Goal: Communication & Community: Answer question/provide support

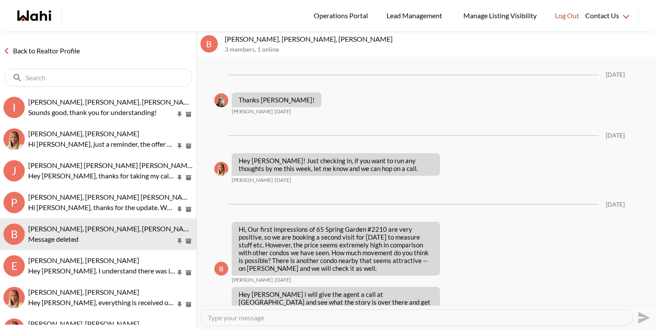
scroll to position [980, 0]
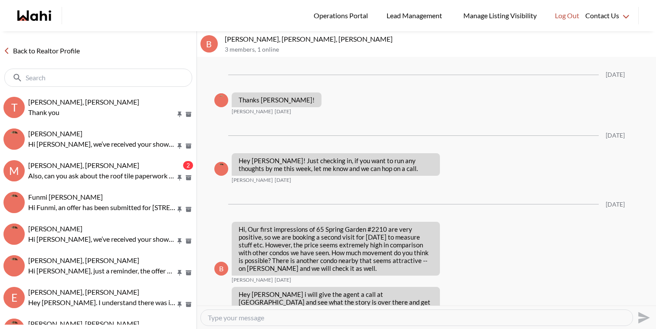
scroll to position [982, 0]
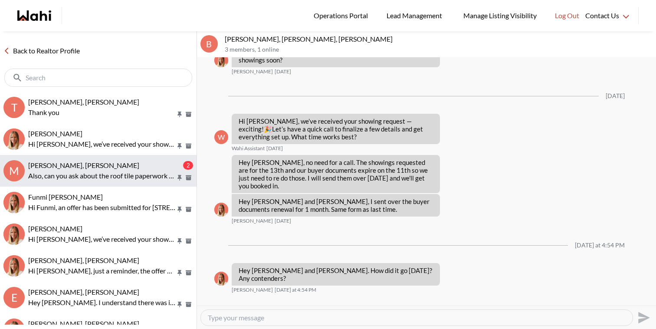
click at [104, 172] on p "Also, can you ask about the roof tile paperwork (the installation for the warra…" at bounding box center [101, 175] width 147 height 10
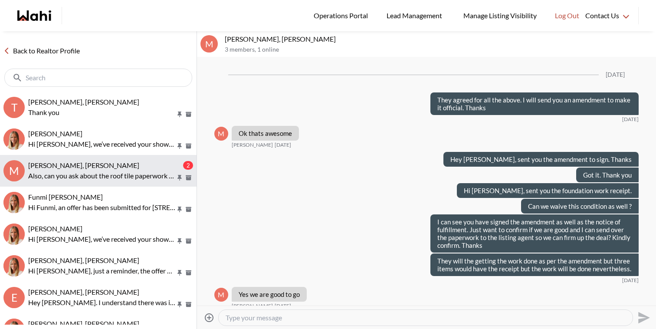
scroll to position [780, 0]
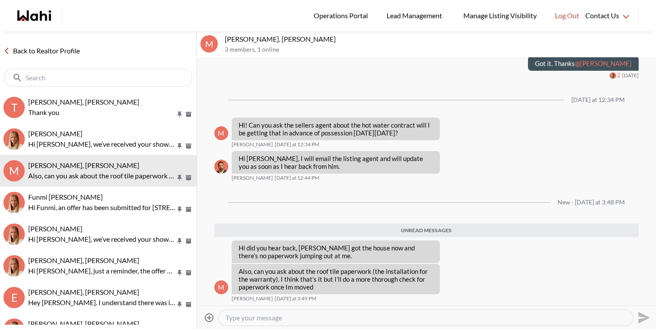
click at [281, 313] on textarea "Type your message" at bounding box center [425, 317] width 400 height 9
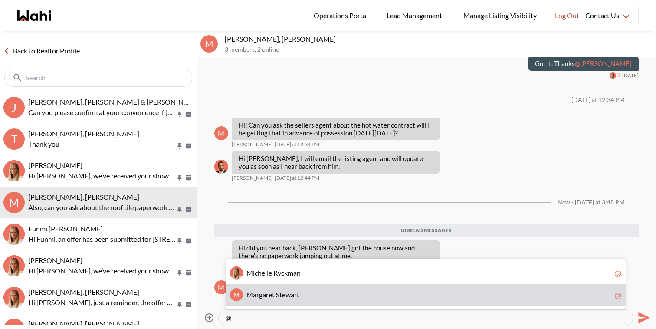
click at [318, 297] on span "M [PERSON_NAME]" at bounding box center [428, 294] width 364 height 9
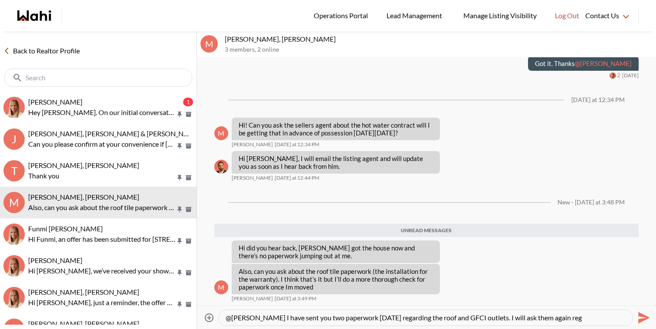
scroll to position [8, 0]
type textarea "@[PERSON_NAME] I have sent you two paperwork [DATE] regarding the roof and GFCI…"
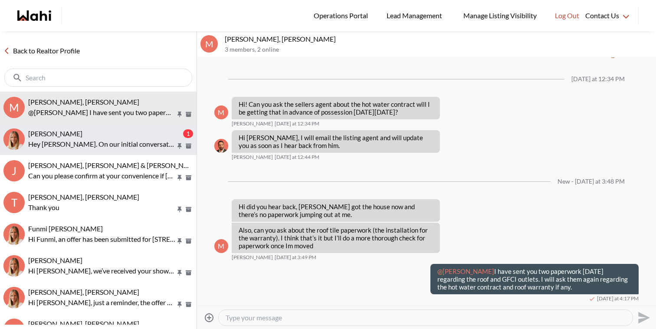
click at [140, 134] on div "[PERSON_NAME]" at bounding box center [104, 133] width 153 height 9
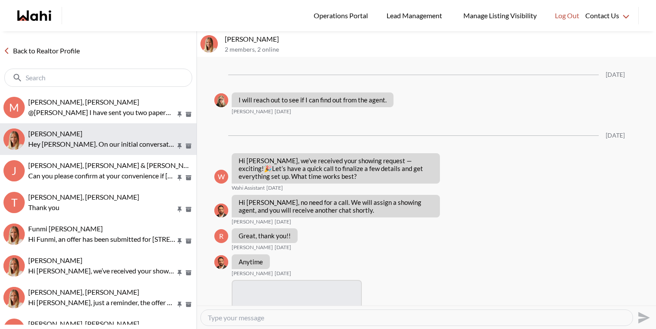
scroll to position [1389, 0]
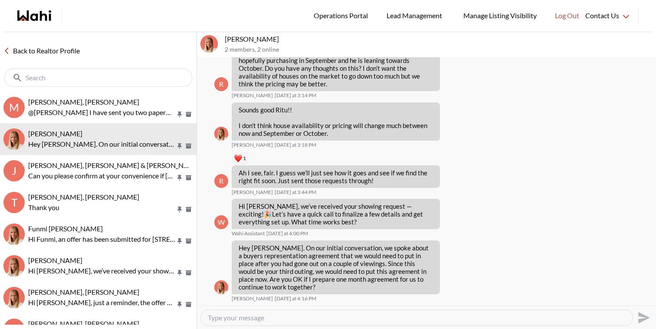
click at [36, 50] on link "Back to Realtor Profile" at bounding box center [41, 50] width 83 height 11
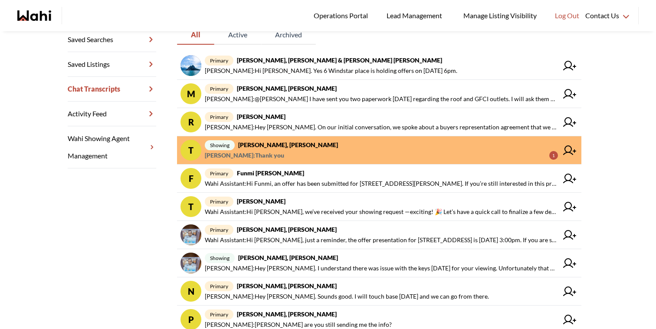
scroll to position [182, 0]
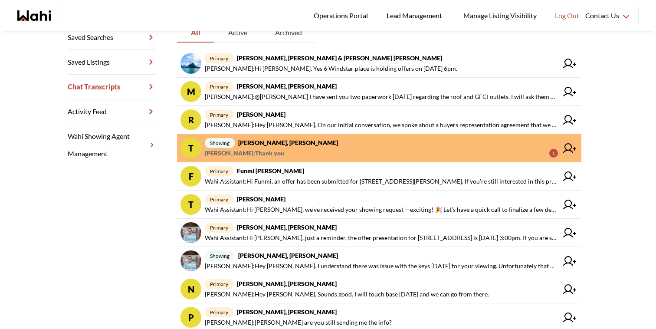
click at [319, 147] on span "showing [PERSON_NAME], [PERSON_NAME]" at bounding box center [381, 142] width 353 height 10
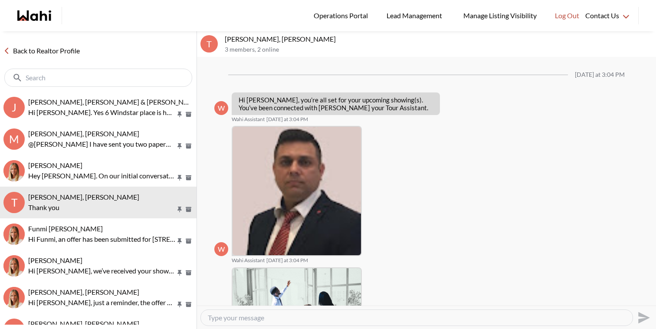
scroll to position [187, 0]
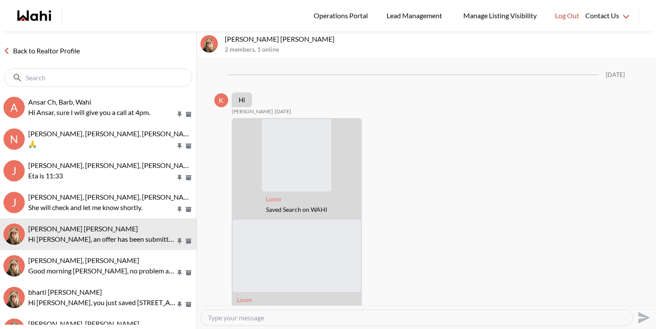
scroll to position [1967, 0]
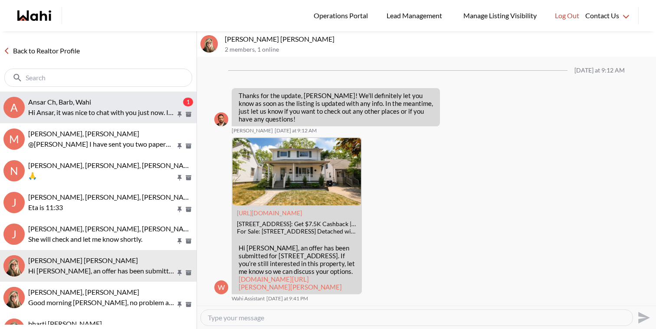
click at [116, 106] on div "Ansar Ch, Barb, Wahi 1 Hi Ansar, it was nice to chat with you just now. If any …" at bounding box center [110, 108] width 165 height 20
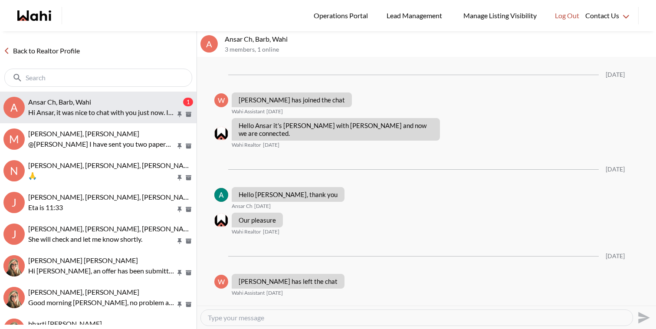
scroll to position [1095, 0]
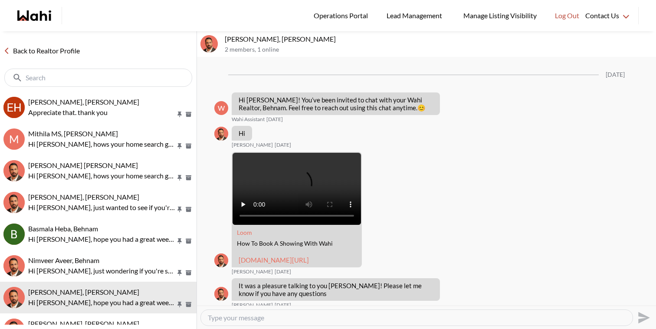
scroll to position [515, 0]
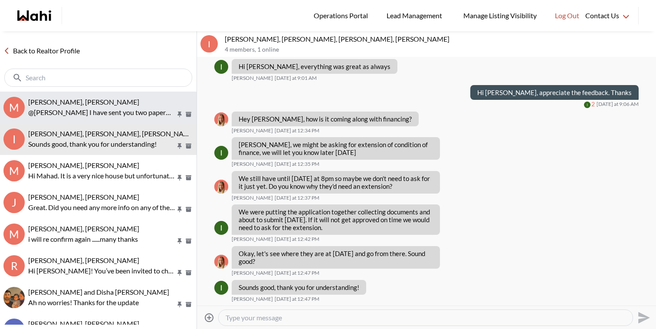
click at [129, 104] on span "[PERSON_NAME], [PERSON_NAME]" at bounding box center [83, 102] width 111 height 8
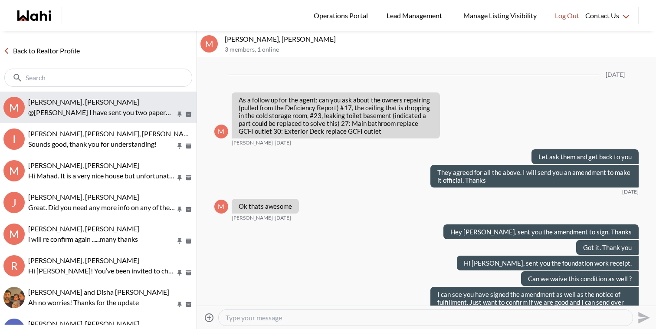
scroll to position [874, 0]
